Goal: Task Accomplishment & Management: Complete application form

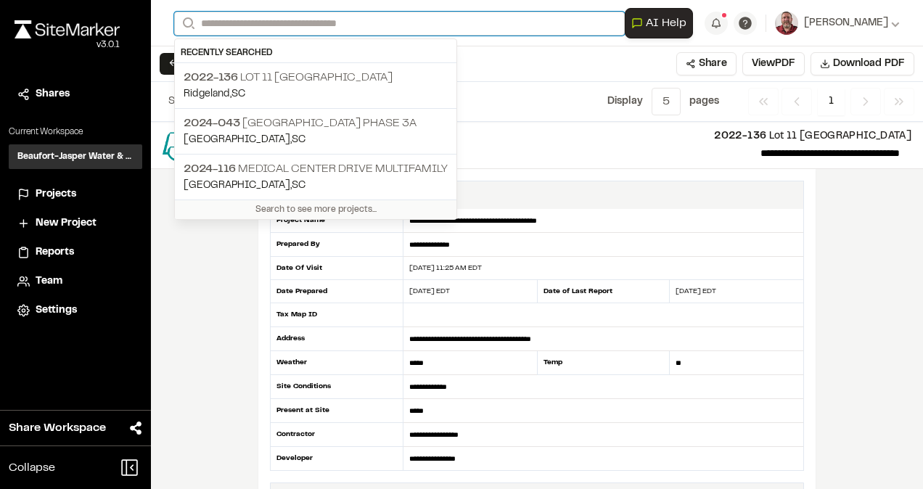
click at [231, 26] on input "Search" at bounding box center [399, 24] width 450 height 24
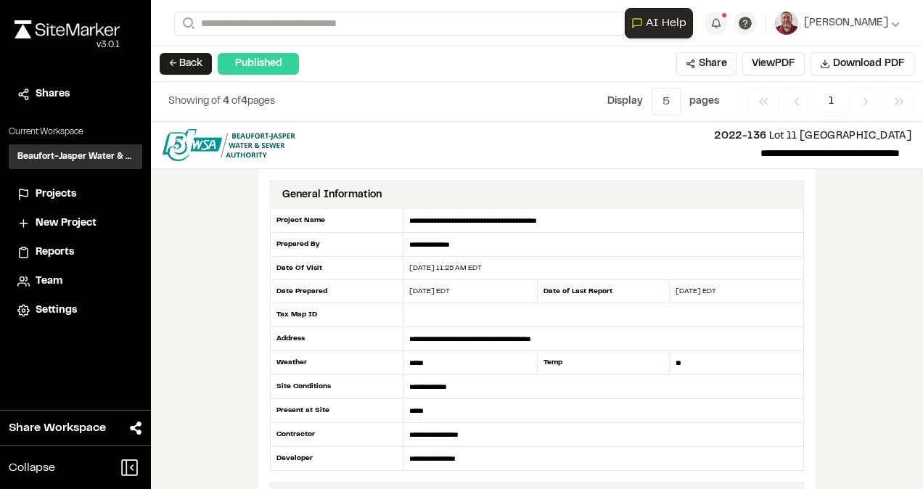
click at [207, 167] on span "2024-116" at bounding box center [210, 169] width 52 height 10
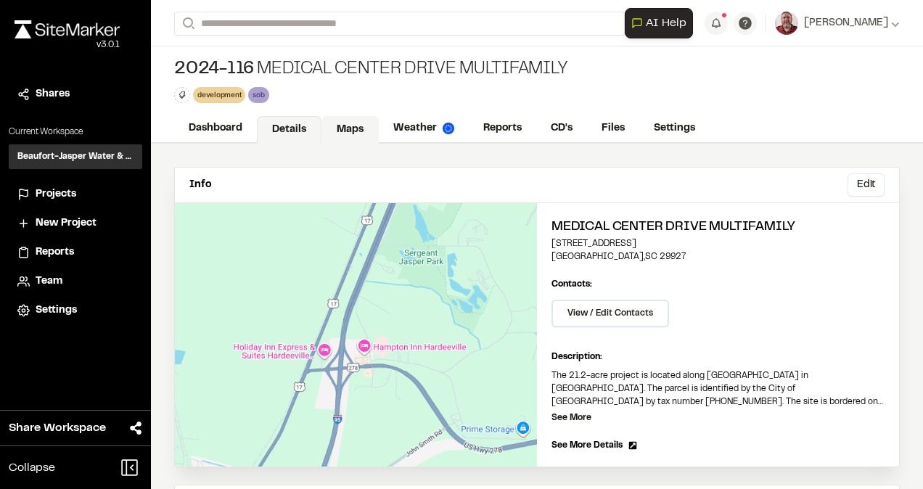
click at [352, 128] on link "Maps" at bounding box center [349, 130] width 57 height 28
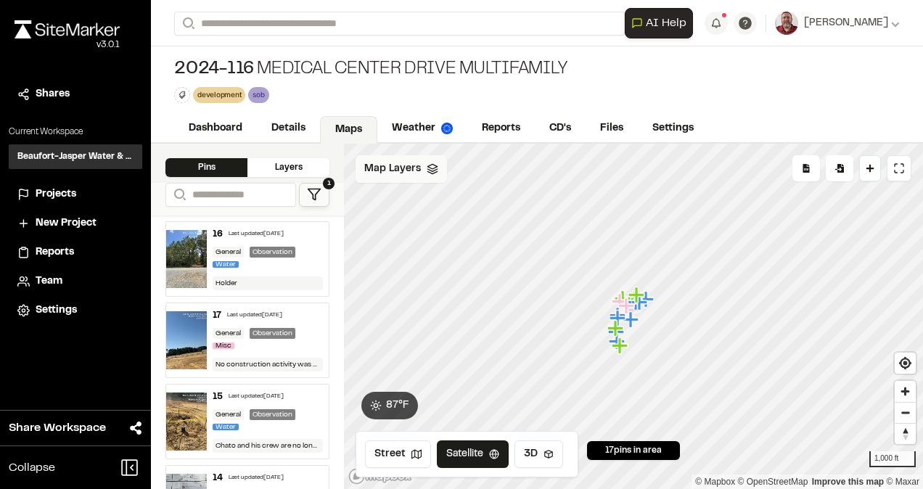
click at [395, 166] on span "Map Layers" at bounding box center [392, 169] width 57 height 16
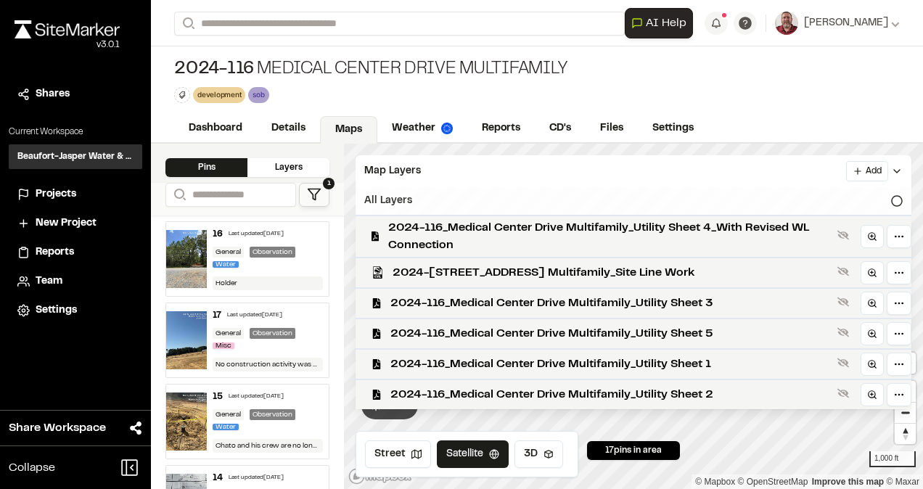
click at [889, 203] on div "All Layers" at bounding box center [633, 201] width 556 height 28
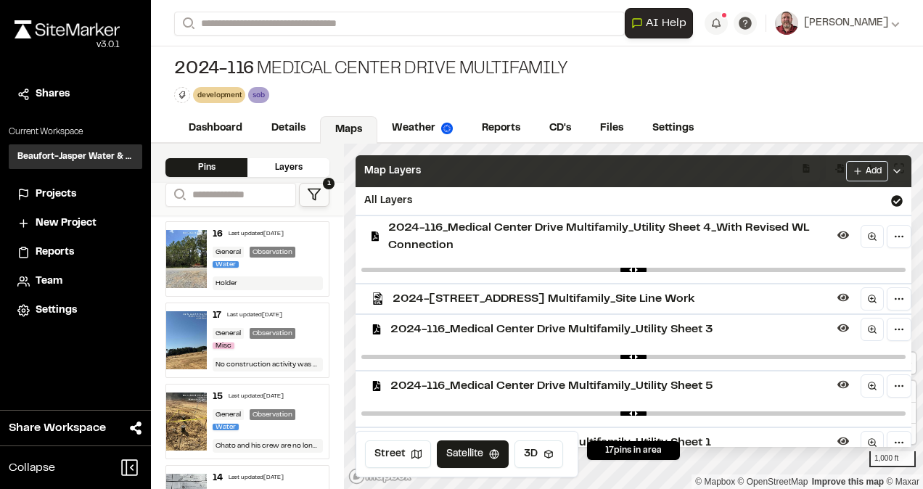
click at [902, 167] on icon at bounding box center [897, 171] width 12 height 12
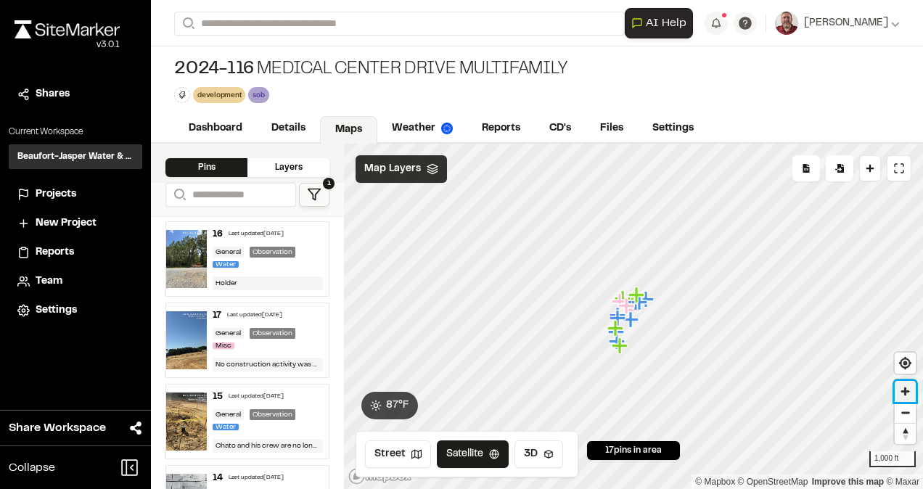
click at [908, 396] on span "Zoom in" at bounding box center [904, 391] width 21 height 21
click at [910, 395] on span "Zoom in" at bounding box center [904, 391] width 21 height 21
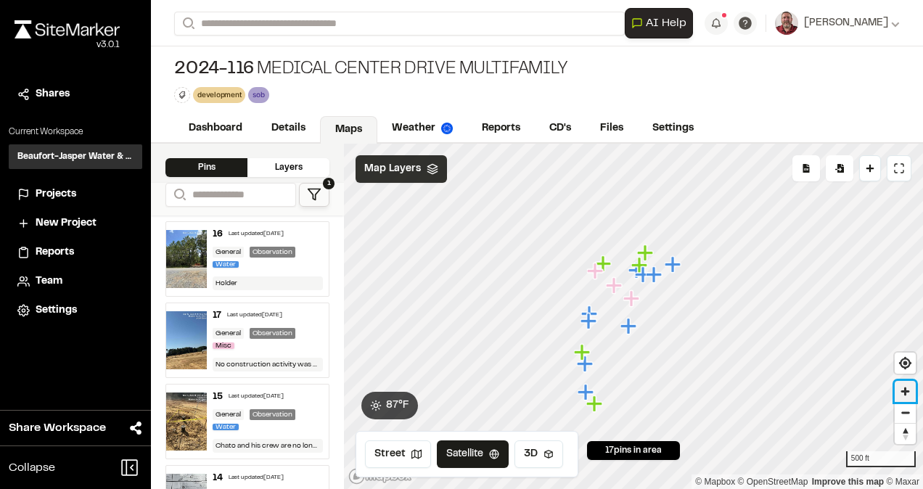
click at [910, 395] on span "Zoom in" at bounding box center [904, 391] width 21 height 21
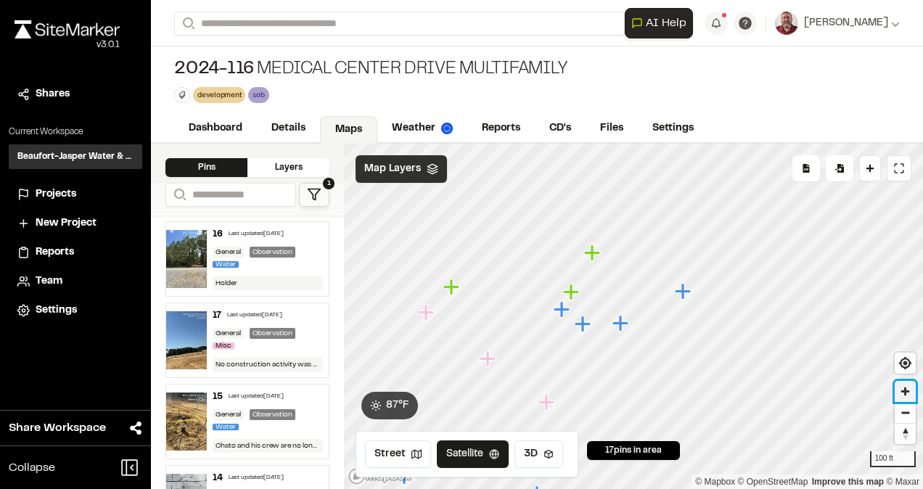
click at [903, 397] on span "Zoom in" at bounding box center [904, 391] width 21 height 21
click at [237, 271] on div "16 Last updated Sep 19, 2025 General Observation Water Holder" at bounding box center [268, 259] width 122 height 74
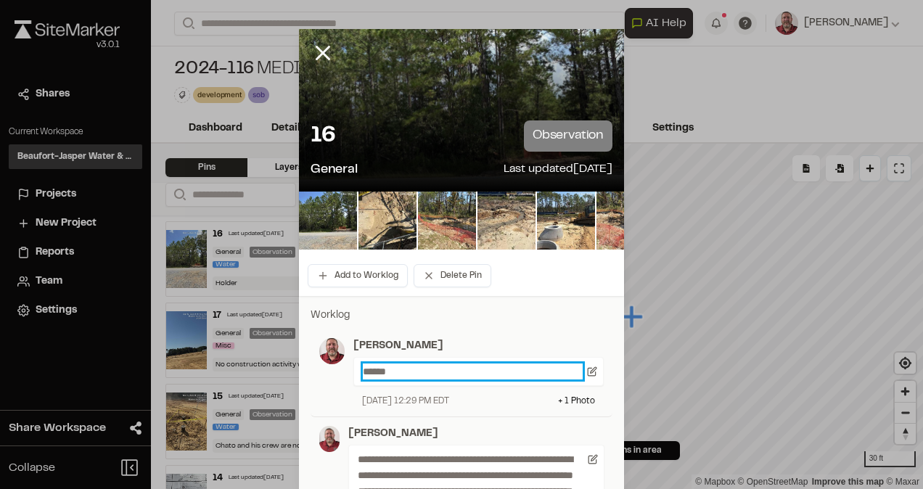
click at [392, 371] on p "******" at bounding box center [473, 371] width 220 height 16
drag, startPoint x: 393, startPoint y: 371, endPoint x: 298, endPoint y: 371, distance: 95.0
click at [299, 371] on div "**********" at bounding box center [461, 446] width 325 height 276
paste p
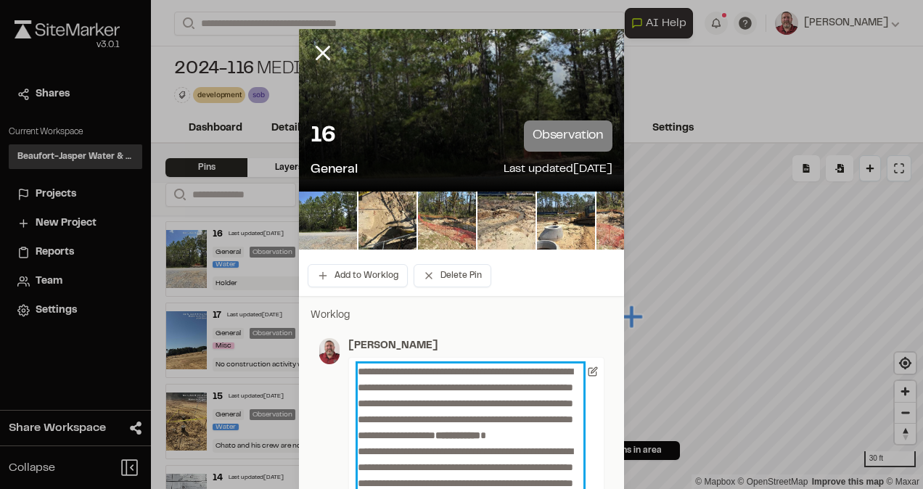
scroll to position [110, 0]
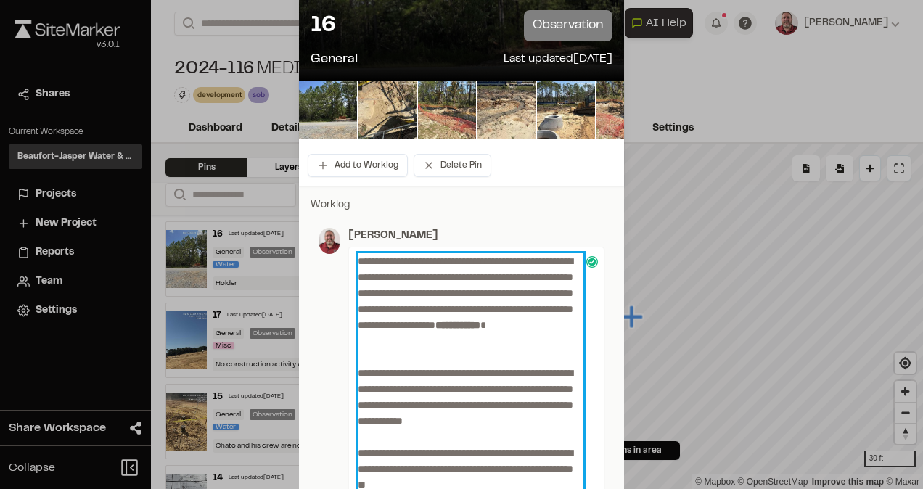
click at [452, 287] on p "**********" at bounding box center [471, 309] width 226 height 112
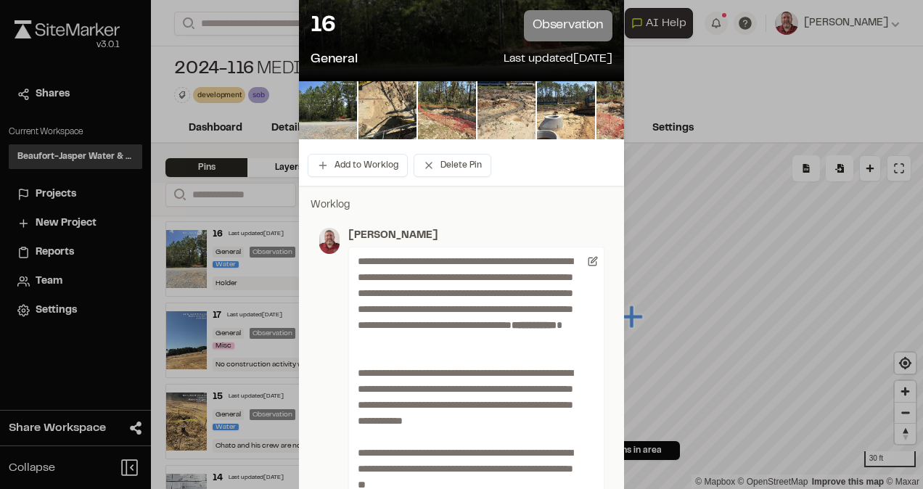
click at [502, 202] on p "Worklog" at bounding box center [461, 205] width 302 height 16
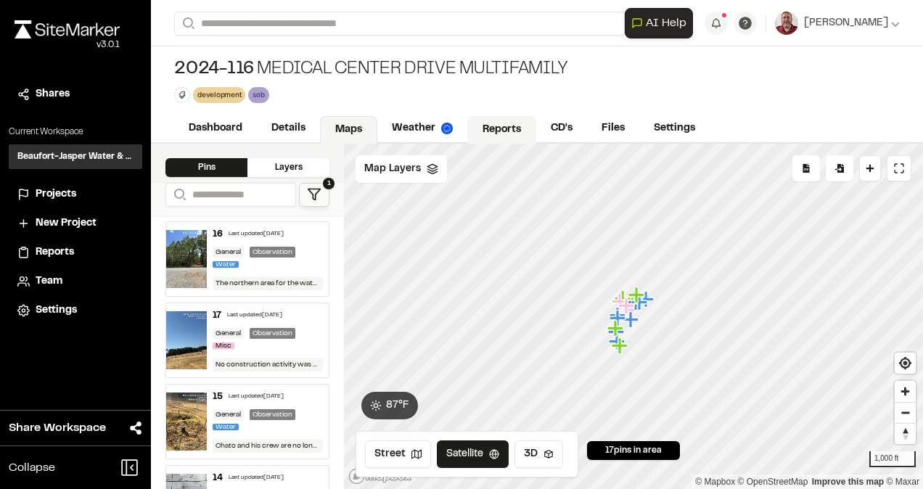
click at [494, 136] on link "Reports" at bounding box center [501, 130] width 69 height 28
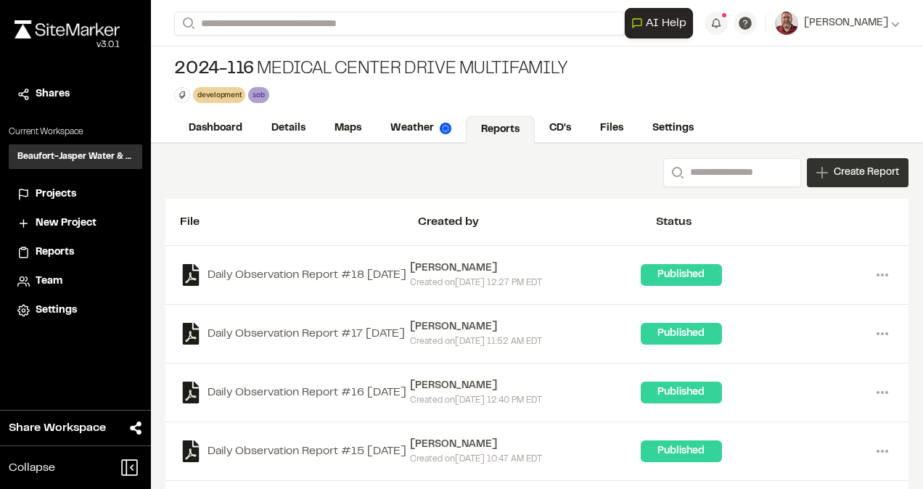
click at [847, 165] on span "Create Report" at bounding box center [865, 173] width 65 height 16
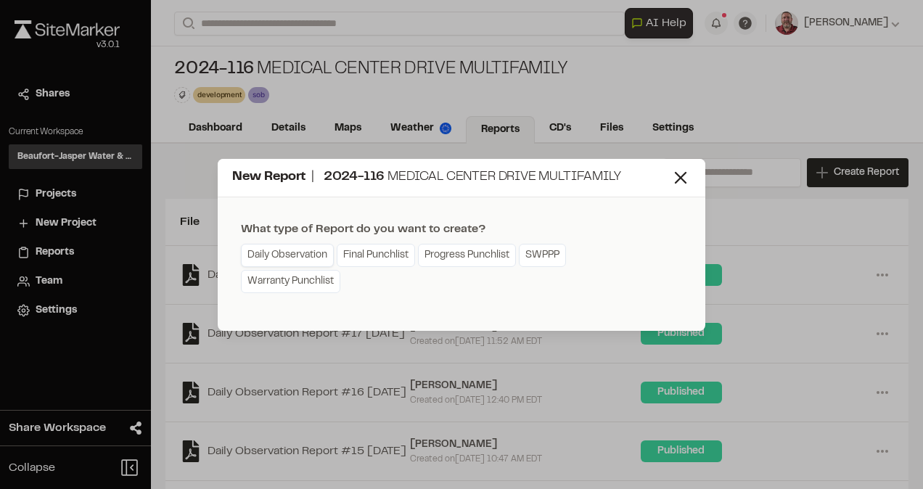
click at [310, 255] on link "Daily Observation" at bounding box center [287, 255] width 93 height 23
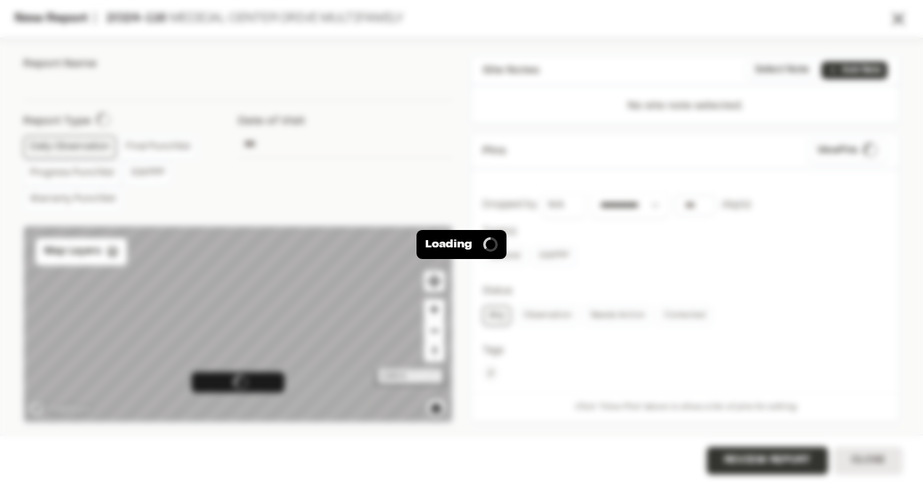
type input "**********"
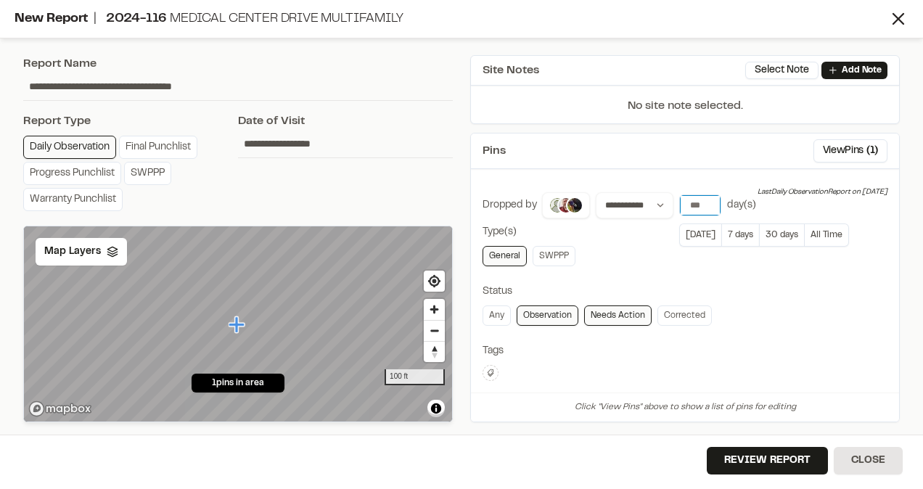
click at [698, 207] on input "number" at bounding box center [700, 205] width 41 height 20
click at [701, 240] on button "[DATE]" at bounding box center [700, 234] width 42 height 23
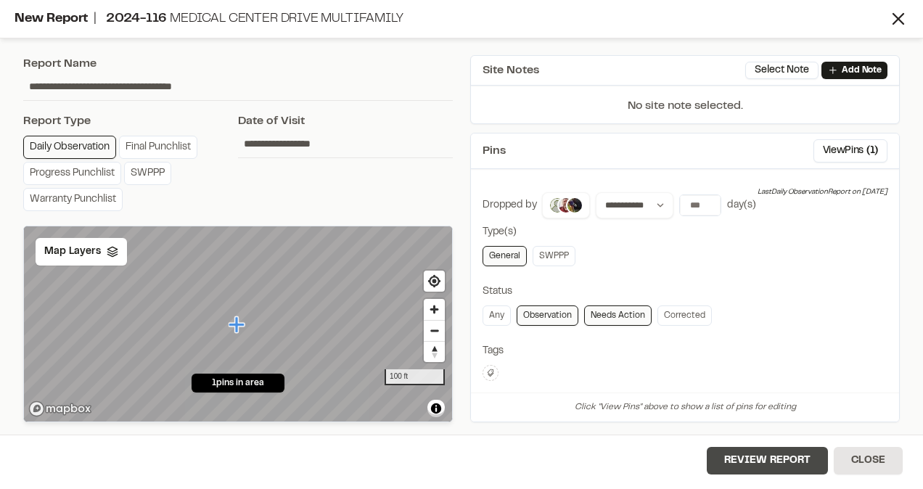
click at [736, 450] on button "Review Report" at bounding box center [767, 461] width 121 height 28
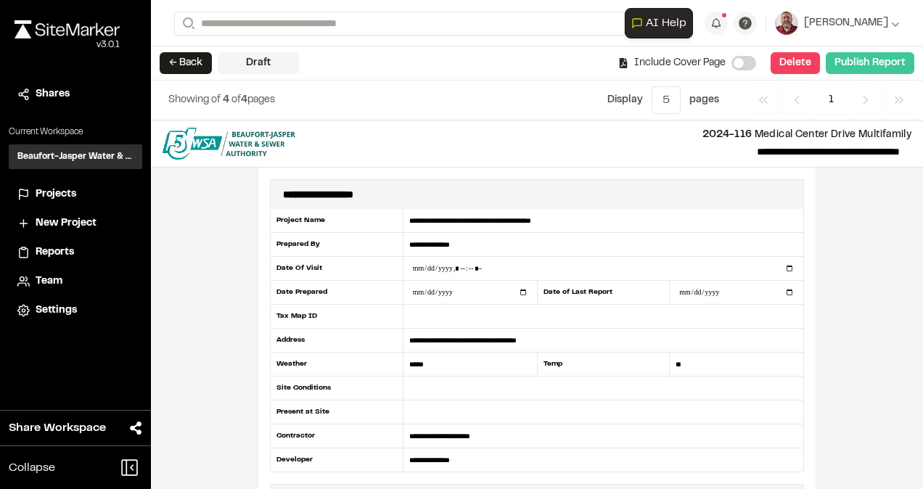
click at [882, 64] on button "Publish Report" at bounding box center [869, 63] width 88 height 22
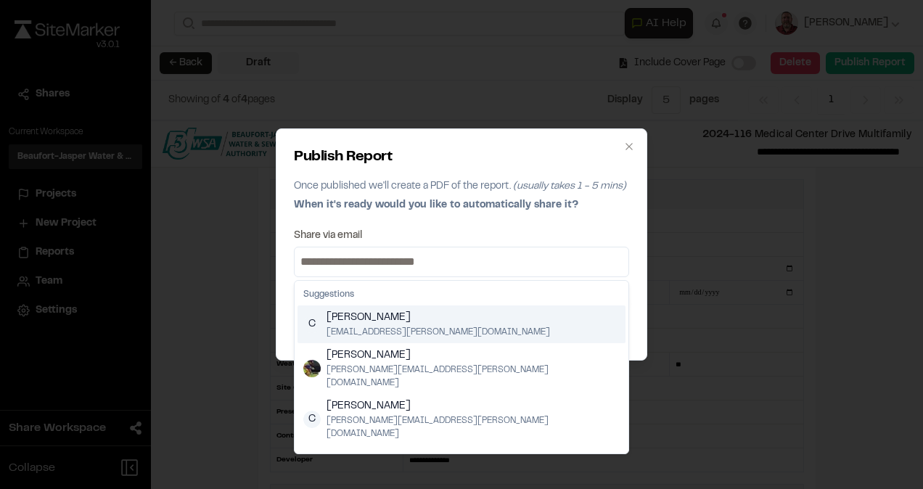
click at [477, 270] on input at bounding box center [461, 261] width 328 height 23
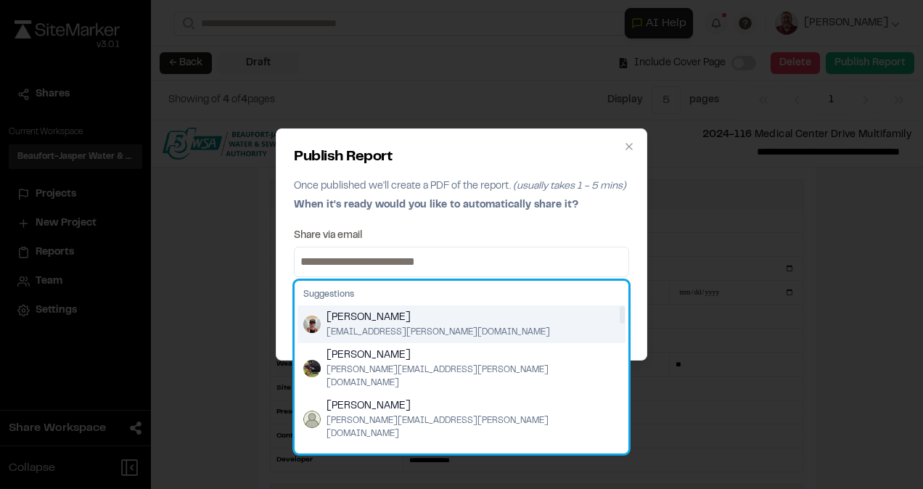
click at [312, 326] on img "Suggestions" at bounding box center [311, 324] width 17 height 17
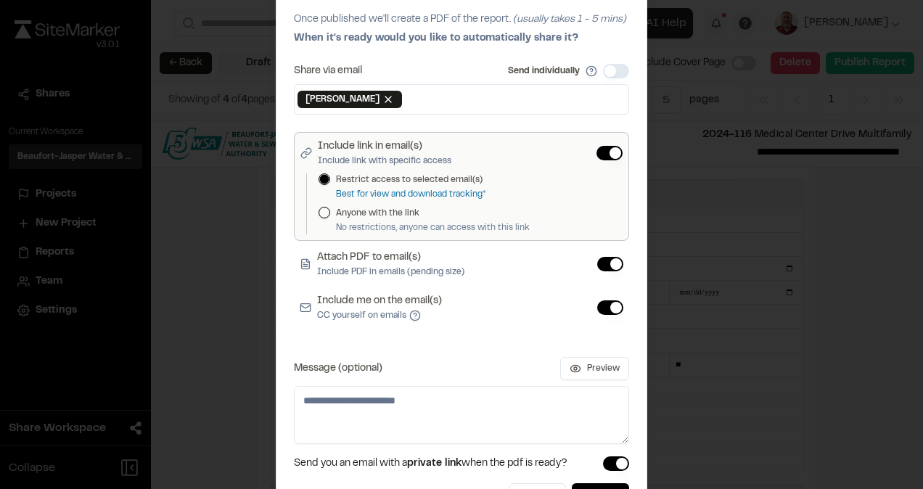
click at [608, 305] on button "Include me on the email(s) CC yourself on emails" at bounding box center [610, 307] width 26 height 15
click at [578, 484] on button "Publish" at bounding box center [600, 496] width 57 height 26
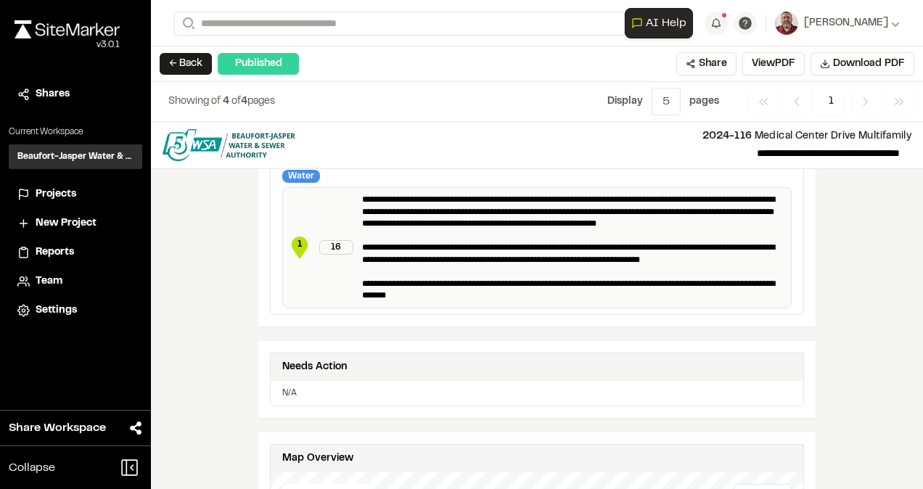
scroll to position [447, 0]
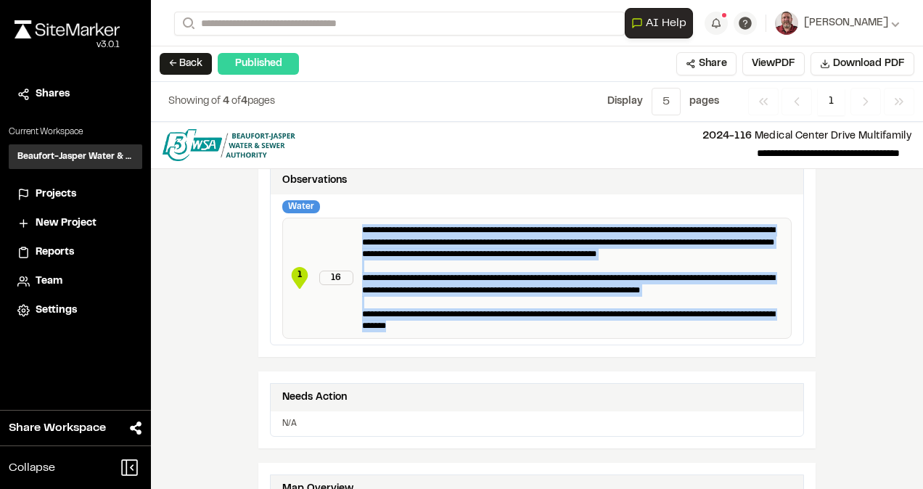
drag, startPoint x: 357, startPoint y: 223, endPoint x: 447, endPoint y: 319, distance: 131.4
click at [447, 319] on p "**********" at bounding box center [573, 278] width 423 height 108
copy p "**********"
